Goal: Task Accomplishment & Management: Use online tool/utility

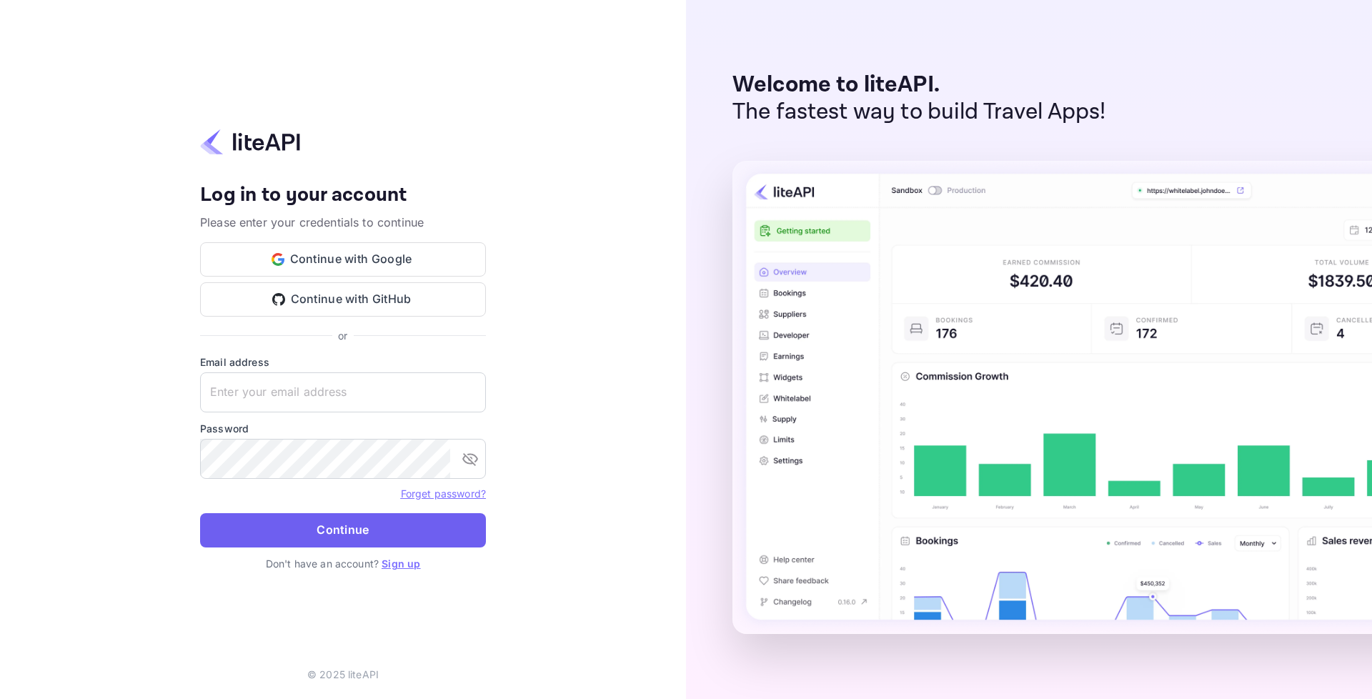
type input "adminpassword_support@yandex-team.ru"
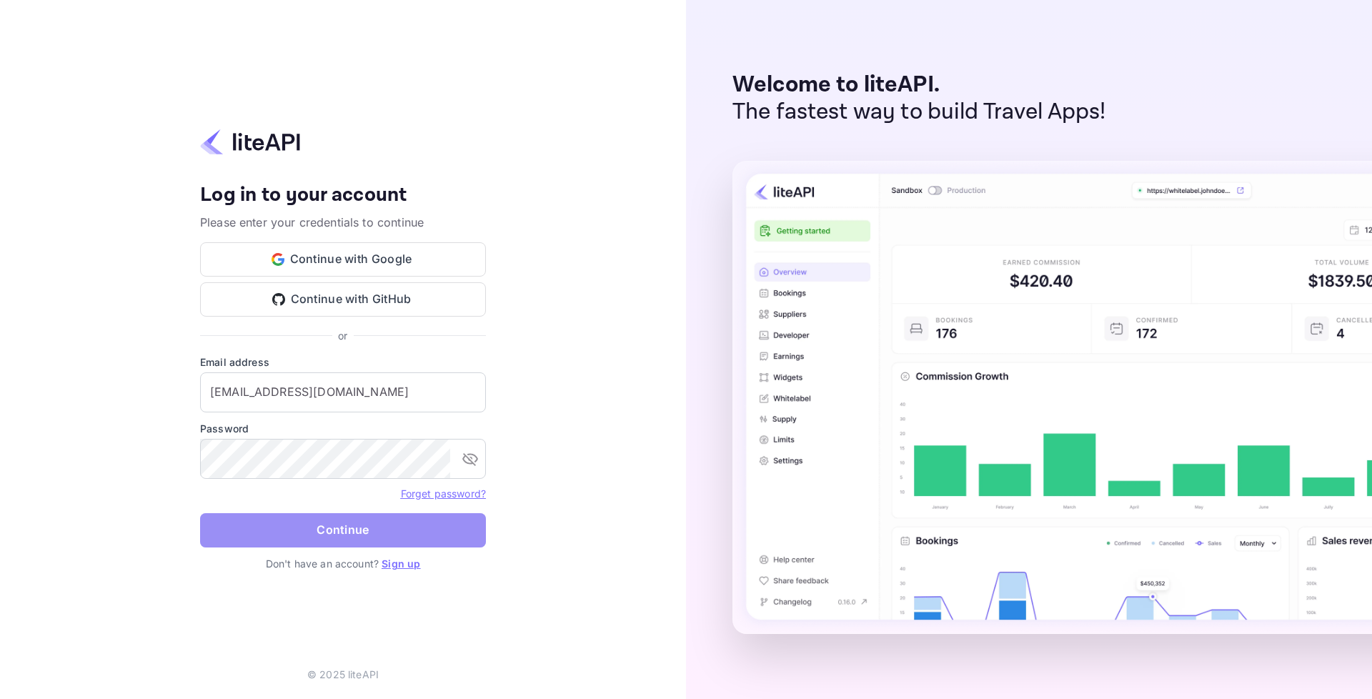
click at [401, 521] on button "Continue" at bounding box center [343, 530] width 286 height 34
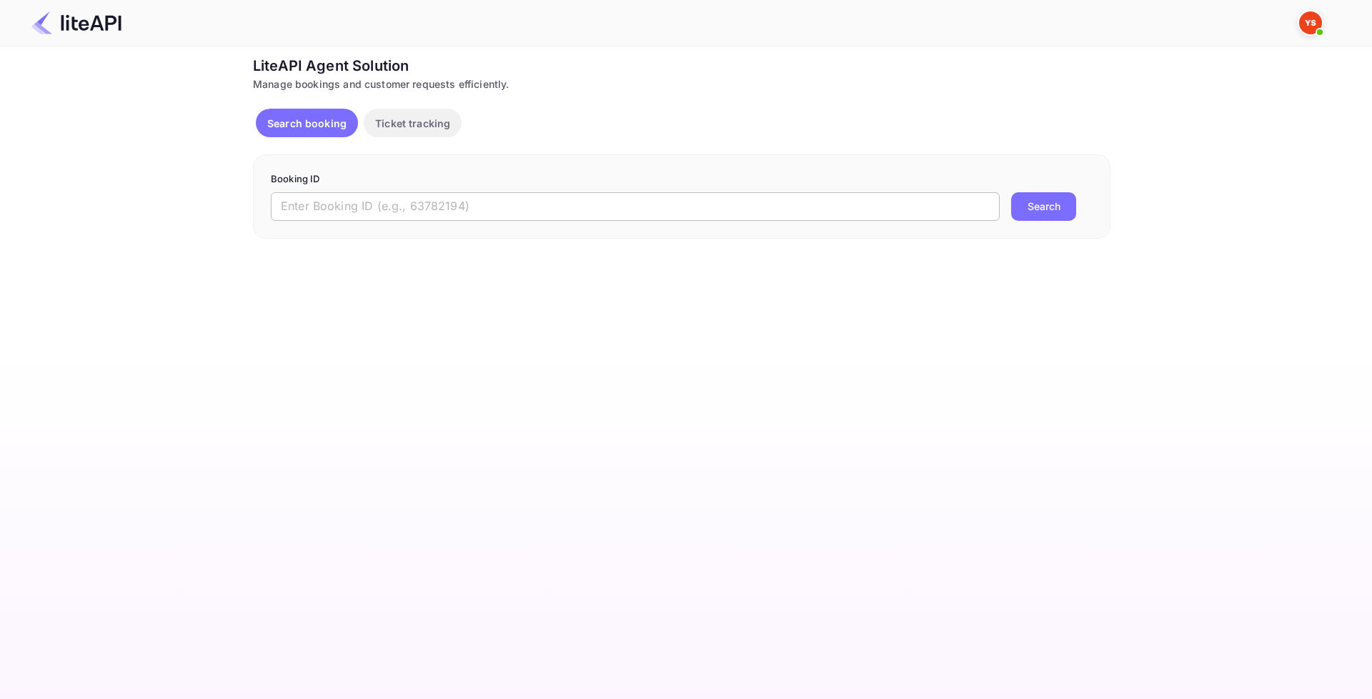
click at [480, 202] on input "text" at bounding box center [635, 206] width 729 height 29
paste input "8744503"
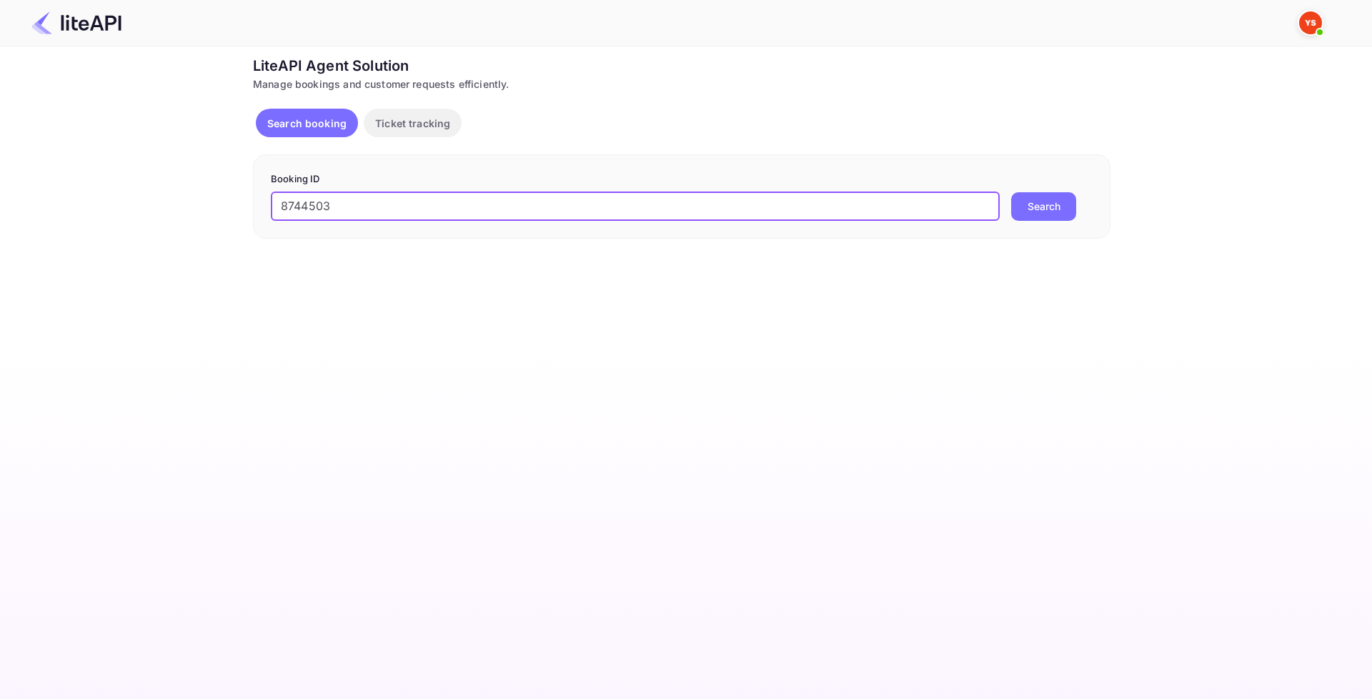
type input "8744503"
click at [1070, 197] on button "Search" at bounding box center [1043, 206] width 65 height 29
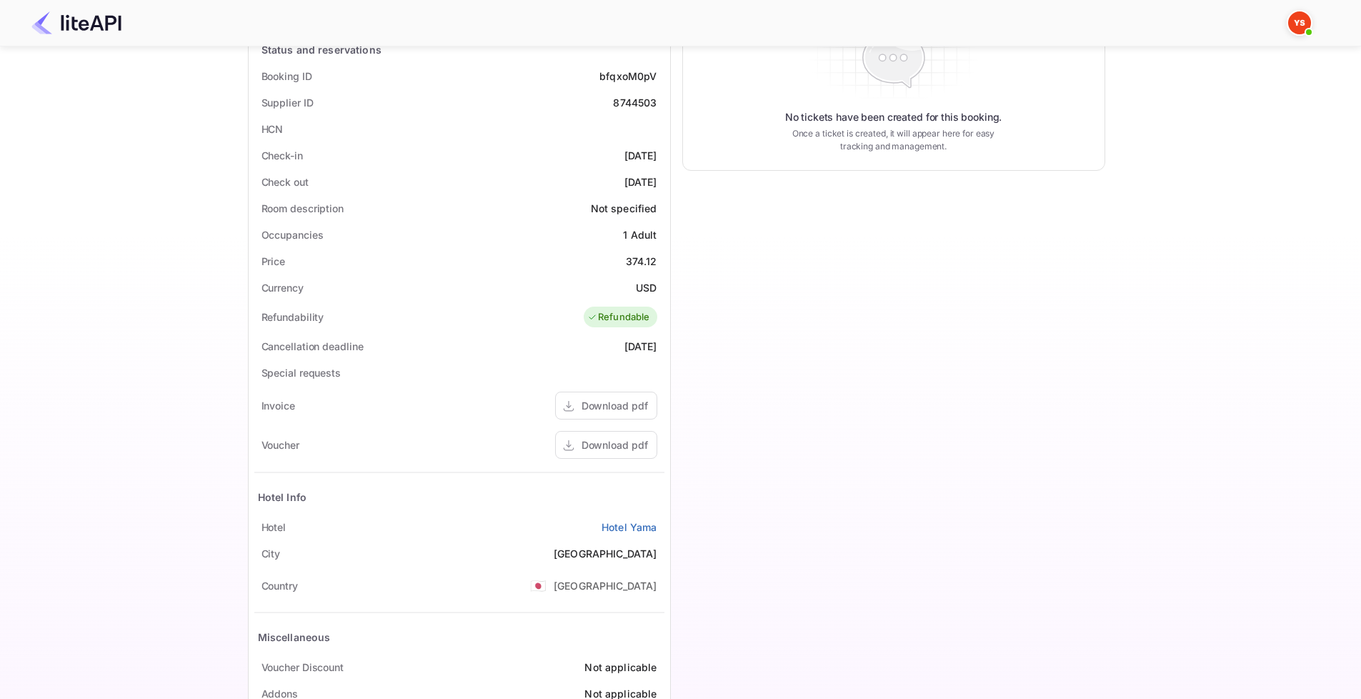
scroll to position [286, 0]
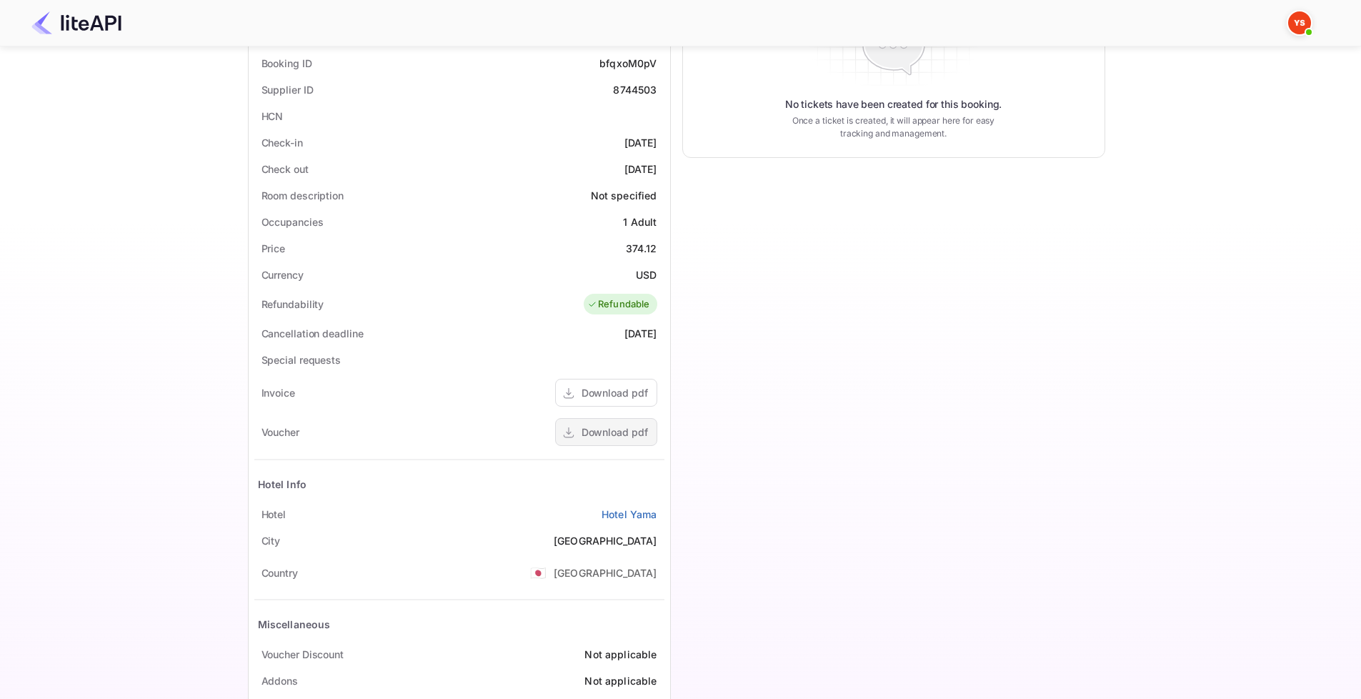
click at [621, 431] on div "Download pdf" at bounding box center [615, 432] width 66 height 15
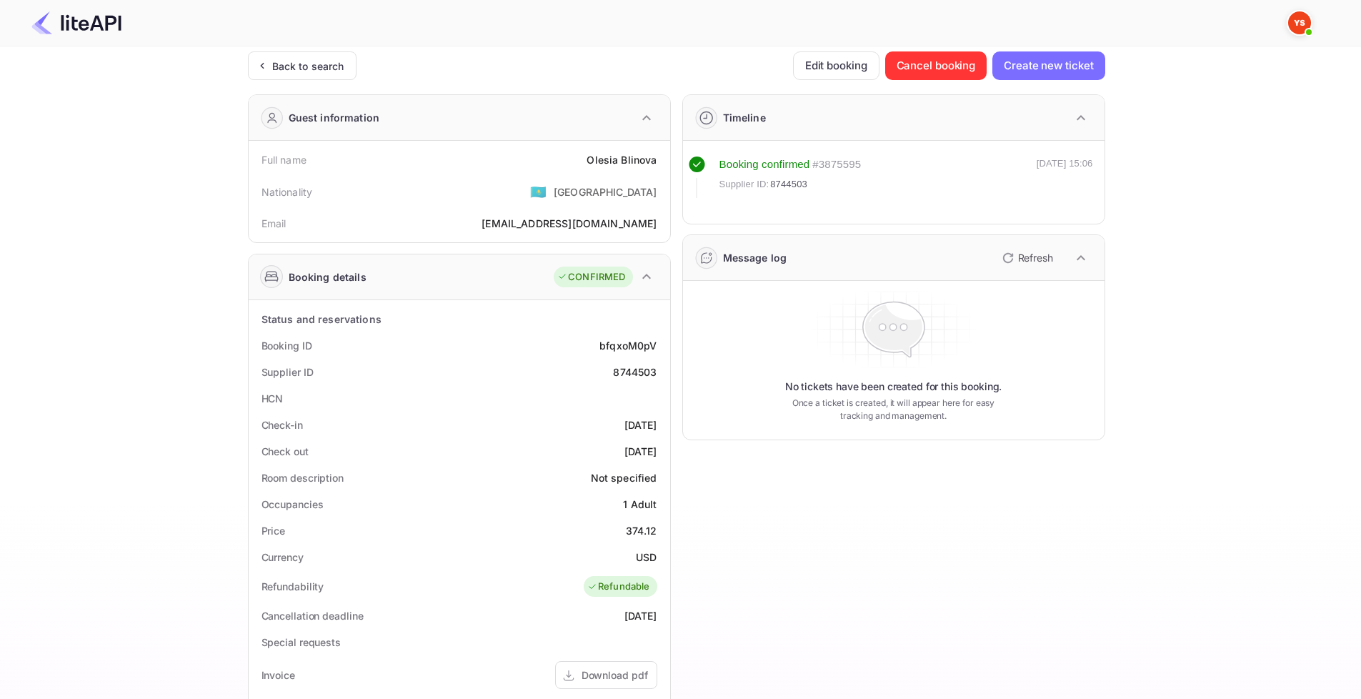
scroll to position [0, 0]
